Goal: Check status: Check status

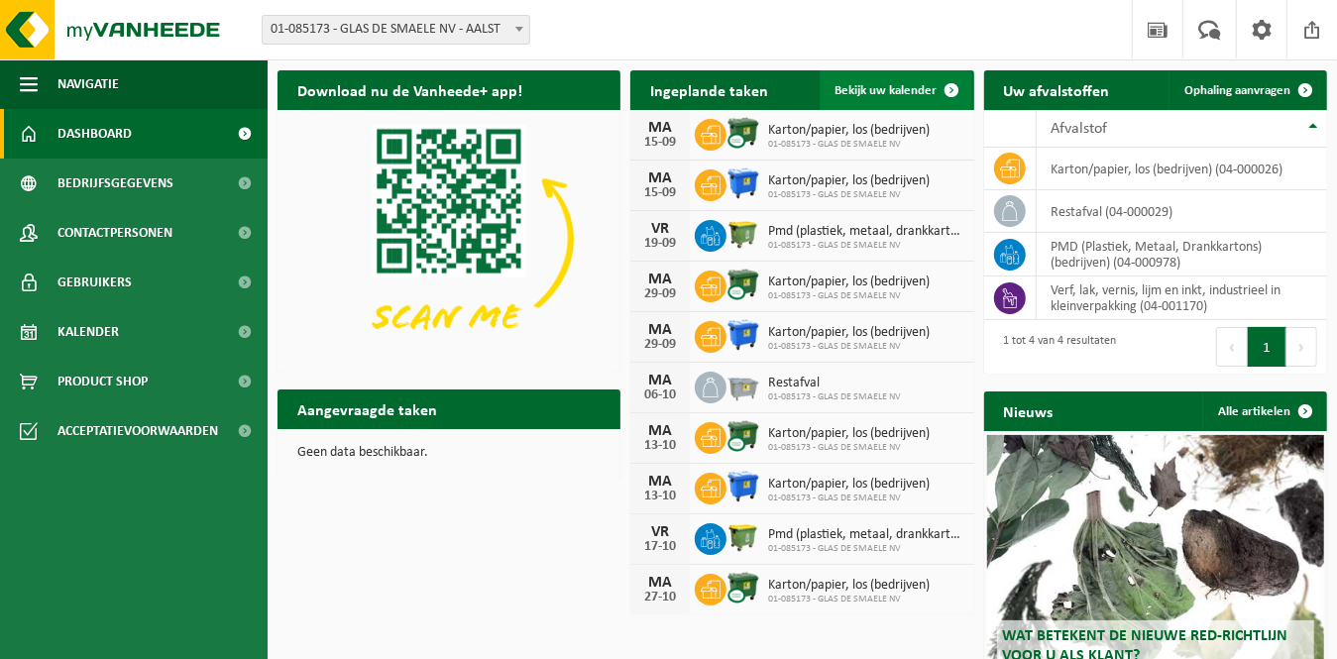
click at [874, 93] on span "Bekijk uw kalender" at bounding box center [887, 90] width 102 height 13
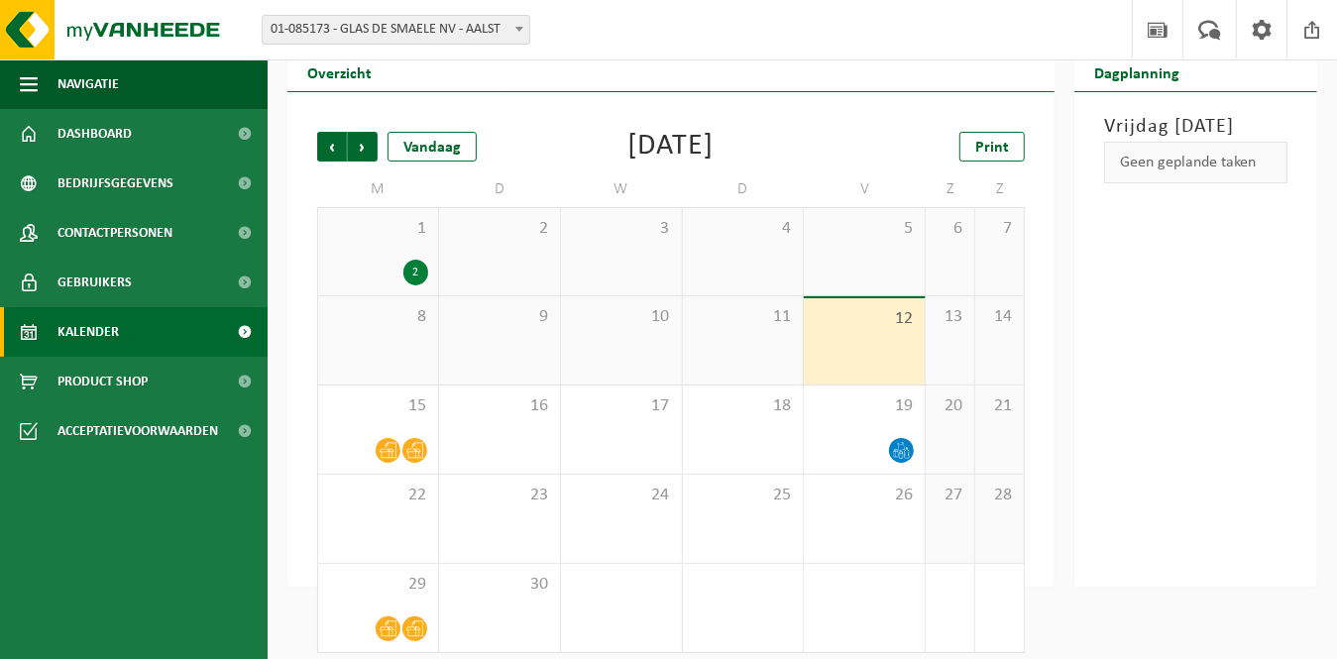
scroll to position [74, 0]
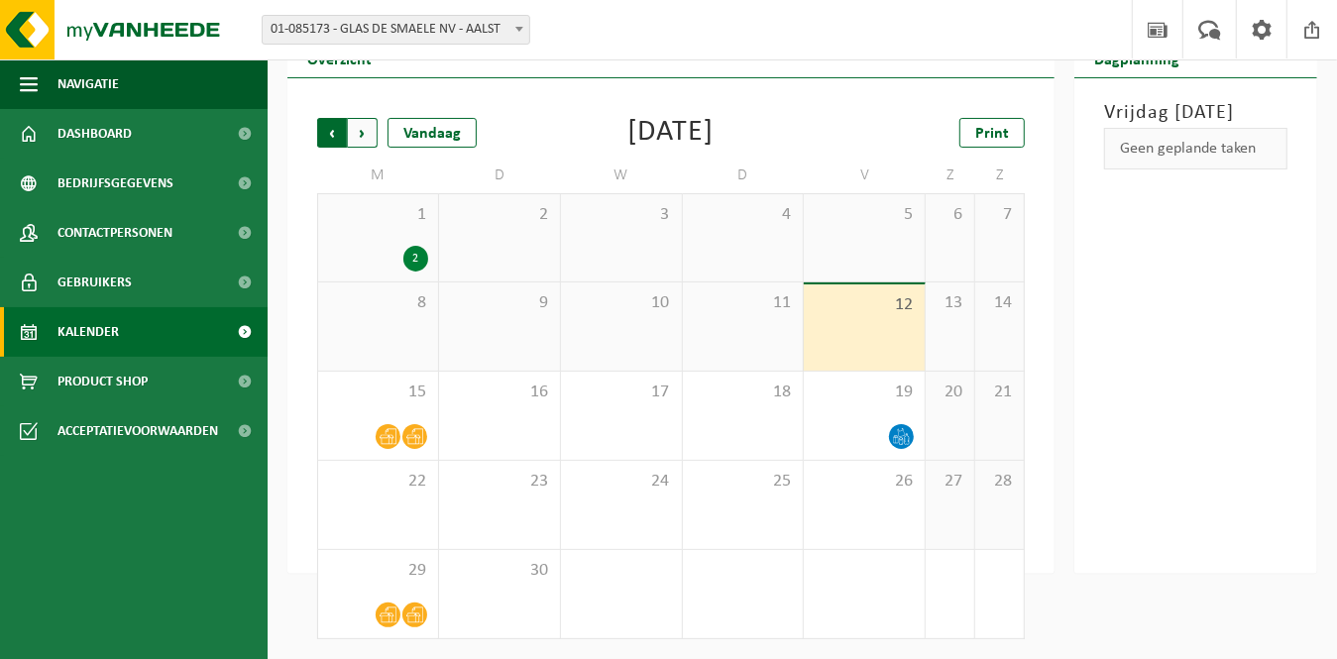
click at [362, 135] on span "Volgende" at bounding box center [363, 133] width 30 height 30
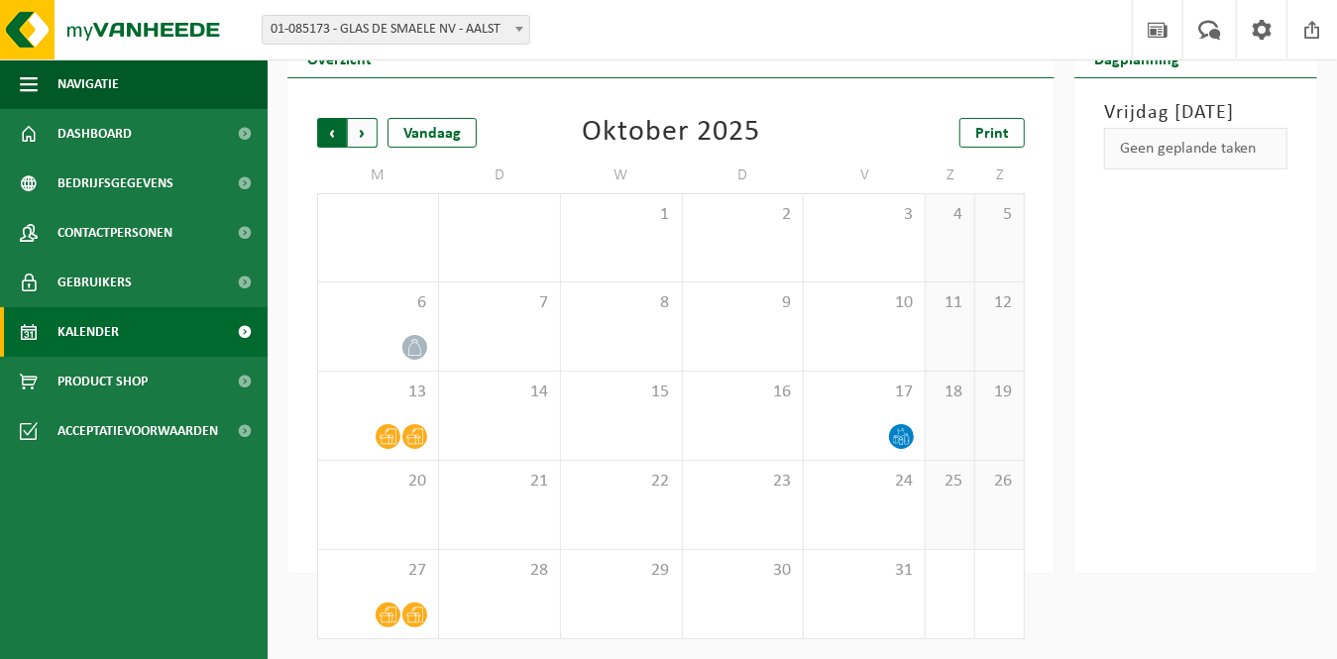
click at [366, 134] on span "Volgende" at bounding box center [363, 133] width 30 height 30
click at [360, 136] on span "Volgende" at bounding box center [363, 133] width 30 height 30
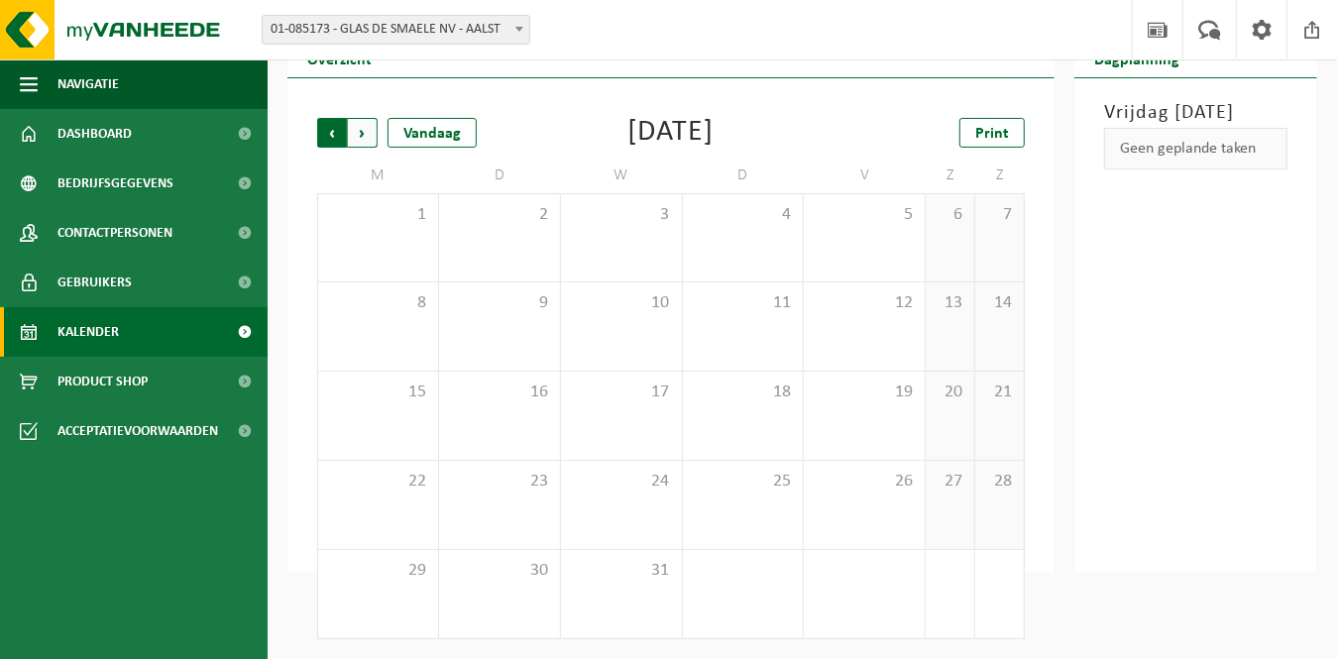
click at [357, 135] on span "Volgende" at bounding box center [363, 133] width 30 height 30
click at [340, 132] on span "Vorige" at bounding box center [332, 133] width 30 height 30
click at [340, 131] on span "Vorige" at bounding box center [332, 133] width 30 height 30
